Goal: Task Accomplishment & Management: Use online tool/utility

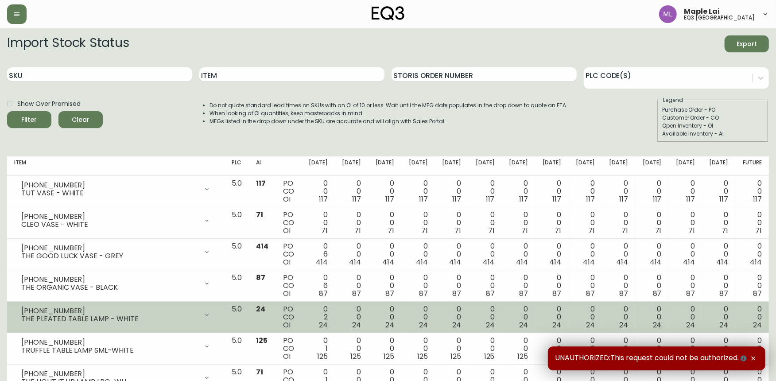
drag, startPoint x: 750, startPoint y: 355, endPoint x: 728, endPoint y: 331, distance: 32.6
click at [747, 349] on div "UNAUTHORIZED:This request could not be authorized." at bounding box center [656, 358] width 217 height 24
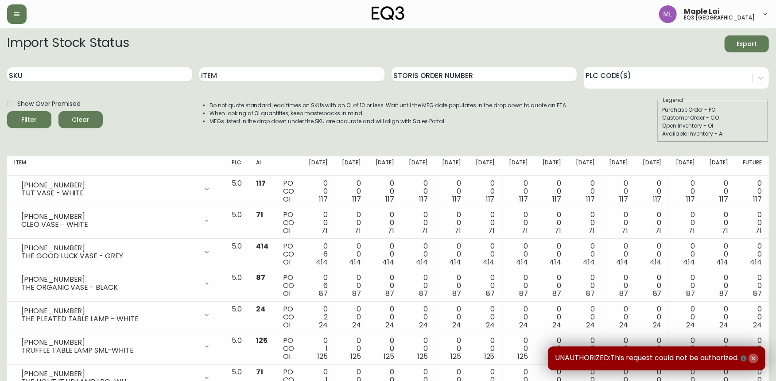
click at [754, 357] on icon "button" at bounding box center [753, 358] width 4 height 4
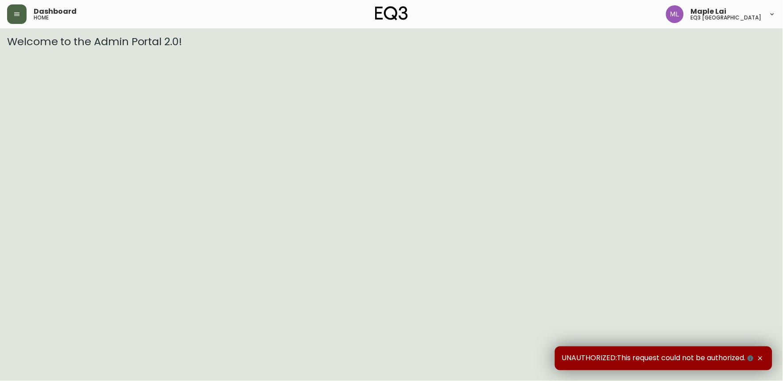
click at [20, 13] on button "button" at bounding box center [16, 13] width 19 height 19
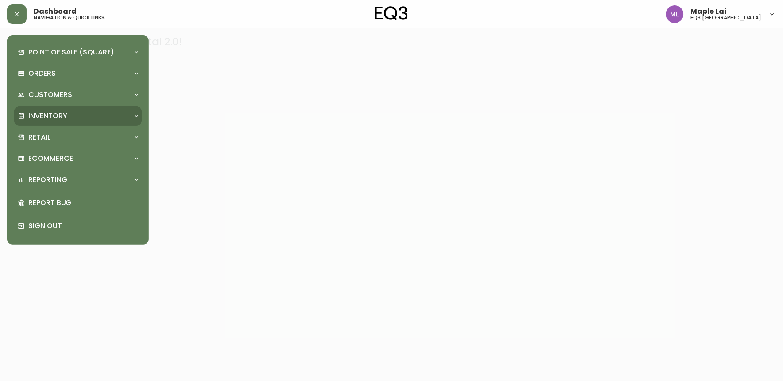
click at [94, 114] on div "Inventory" at bounding box center [74, 116] width 112 height 10
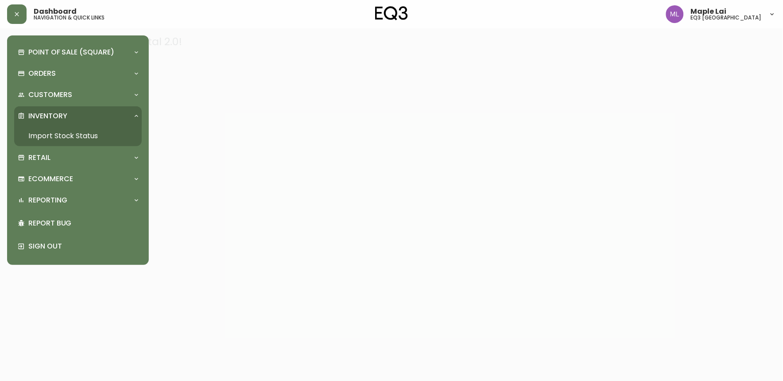
click at [279, 175] on div at bounding box center [391, 190] width 783 height 381
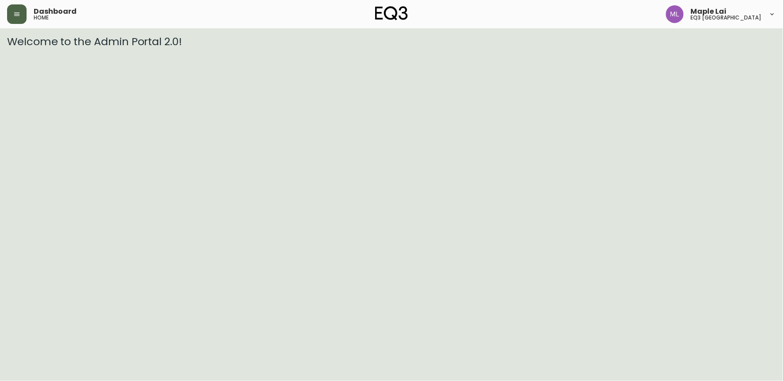
click at [24, 15] on button "button" at bounding box center [16, 13] width 19 height 19
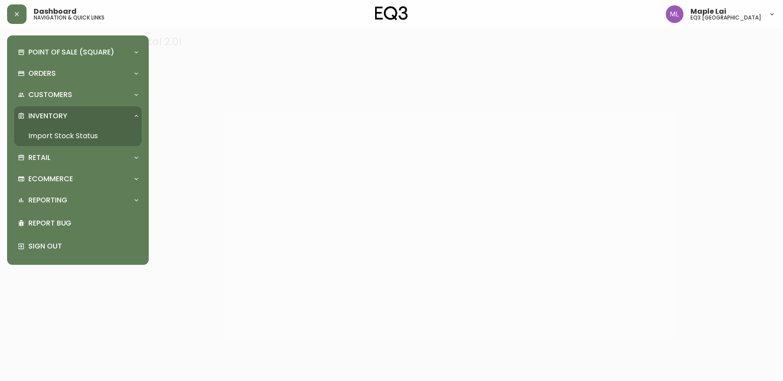
click at [62, 138] on link "Import Stock Status" at bounding box center [78, 136] width 128 height 20
